Goal: Information Seeking & Learning: Understand process/instructions

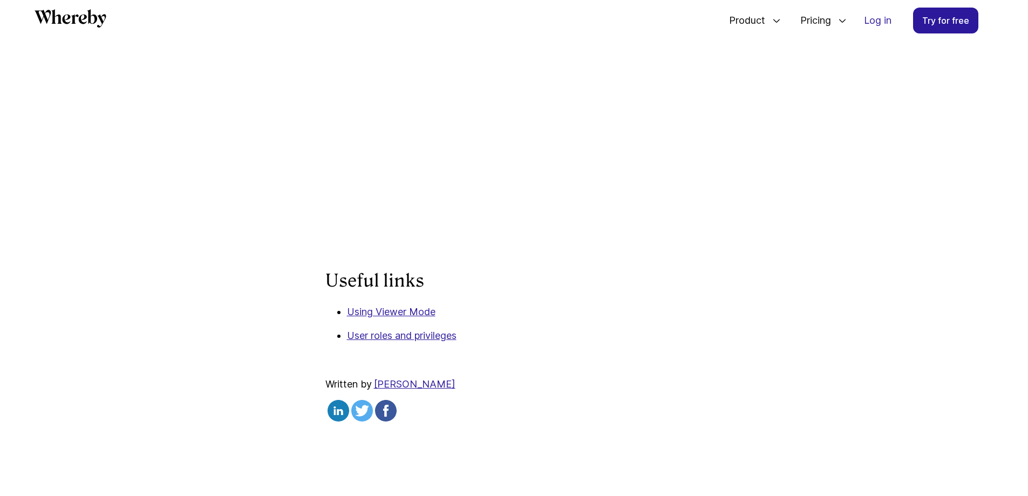
scroll to position [681, 0]
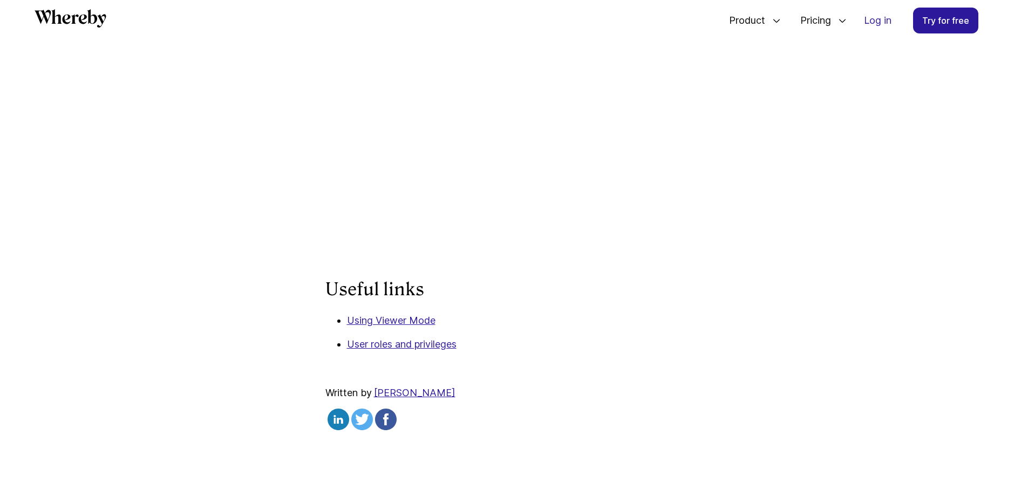
click at [562, 351] on p "User roles and privileges" at bounding box center [525, 344] width 356 height 14
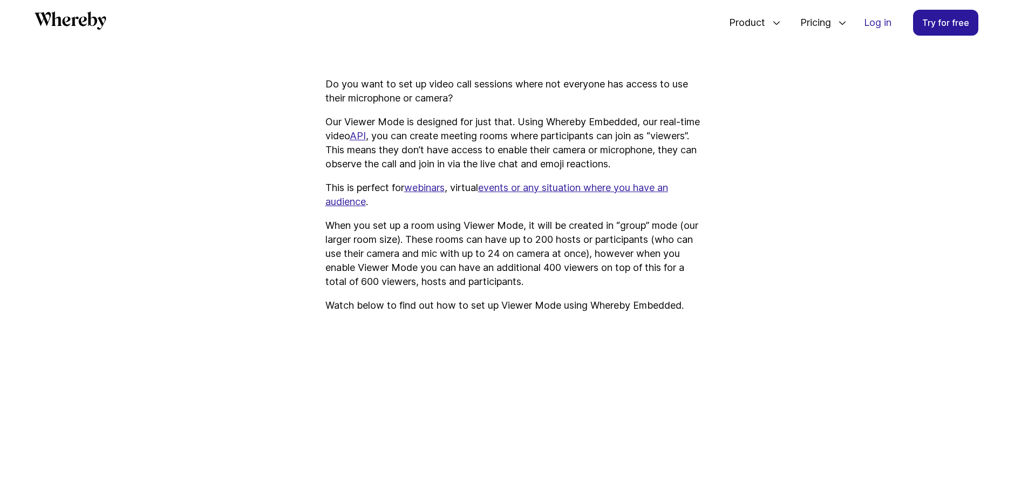
scroll to position [363, 0]
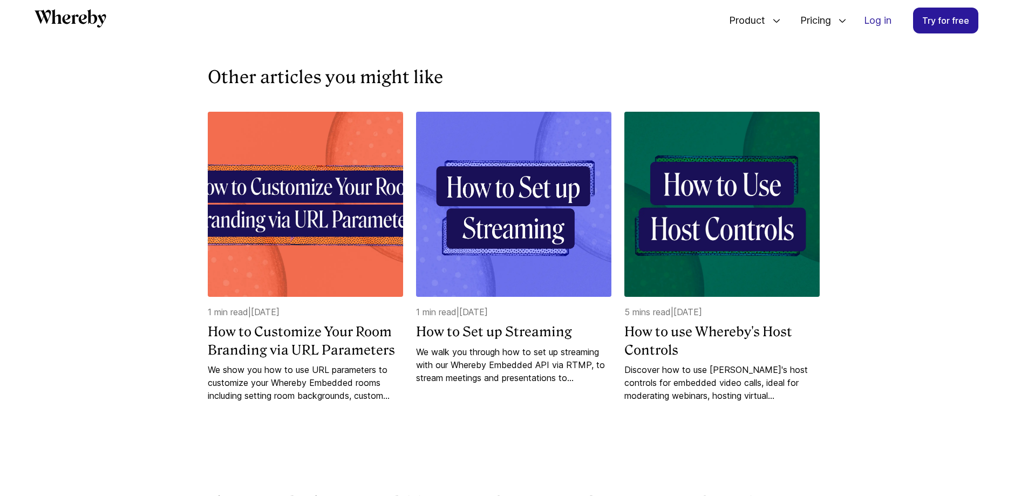
scroll to position [1206, 0]
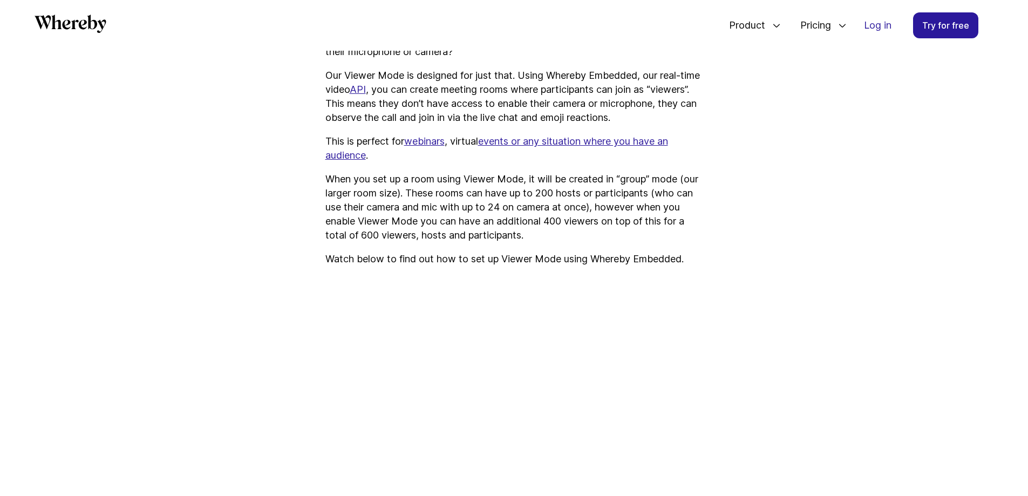
scroll to position [260, 0]
